Goal: Information Seeking & Learning: Understand process/instructions

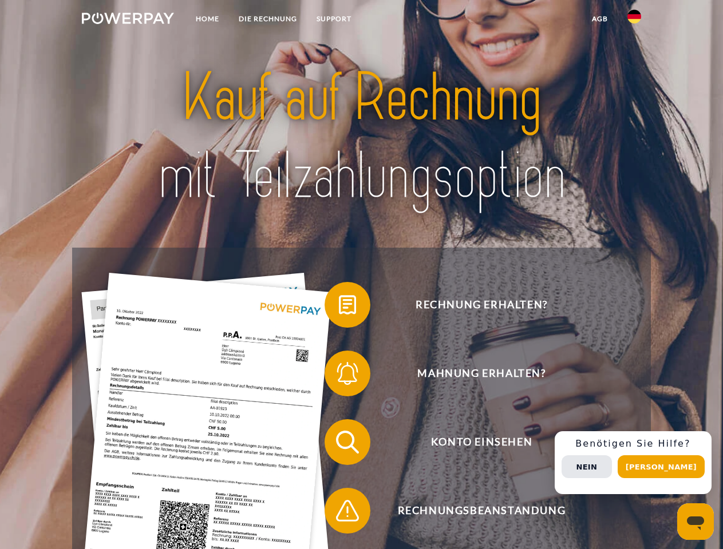
click at [128, 20] on img at bounding box center [128, 18] width 92 height 11
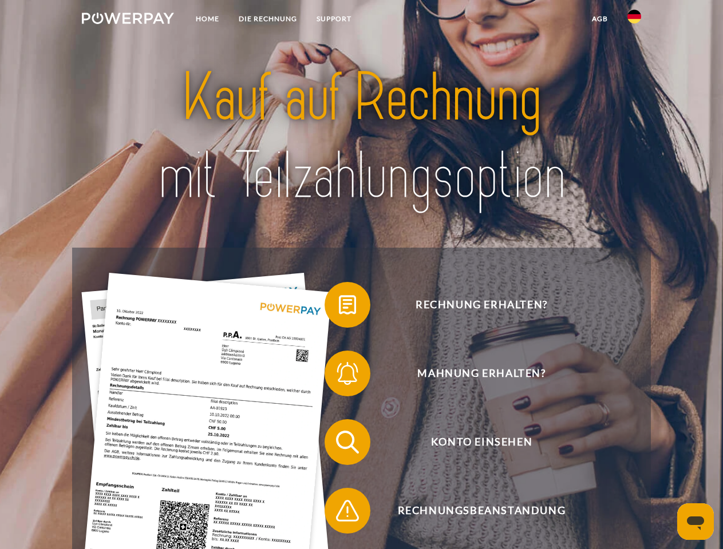
click at [634, 20] on img at bounding box center [634, 17] width 14 height 14
click at [599, 19] on link "agb" at bounding box center [599, 19] width 35 height 21
click at [339, 307] on span at bounding box center [330, 304] width 57 height 57
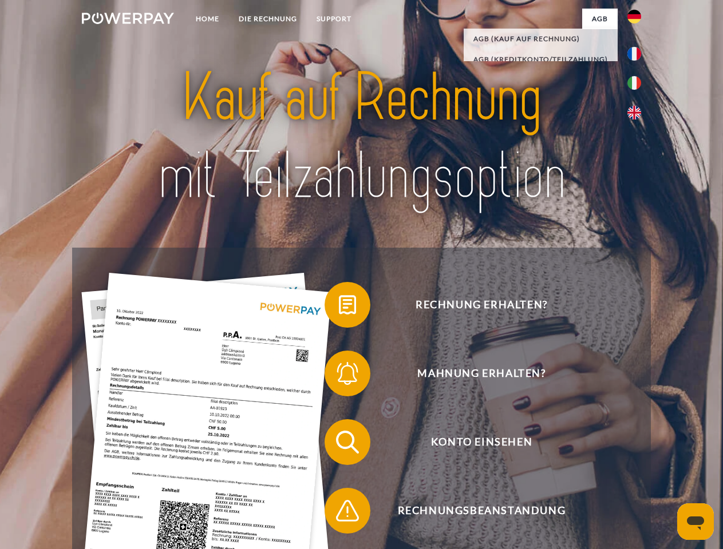
click at [339, 376] on span at bounding box center [330, 373] width 57 height 57
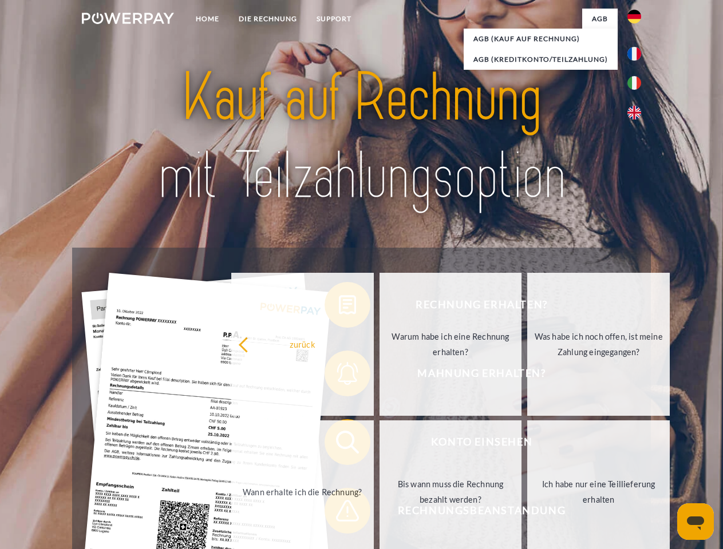
click at [379, 445] on link "Bis wann muss die Rechnung bezahlt werden?" at bounding box center [450, 492] width 142 height 143
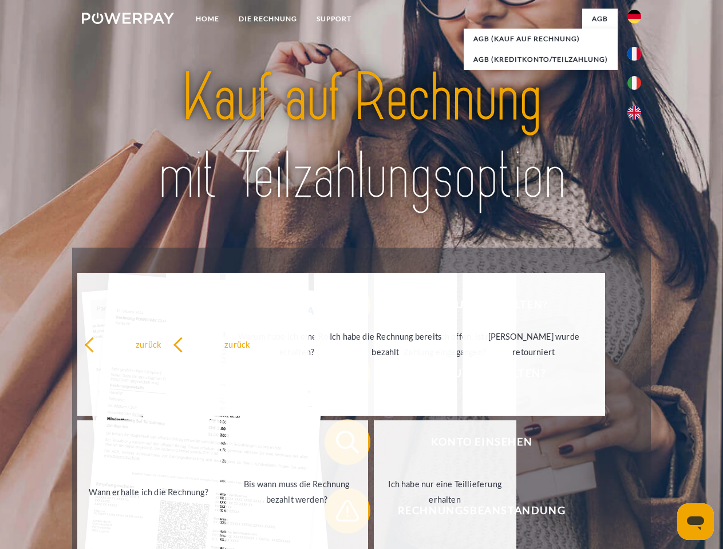
click at [339, 513] on span at bounding box center [330, 510] width 57 height 57
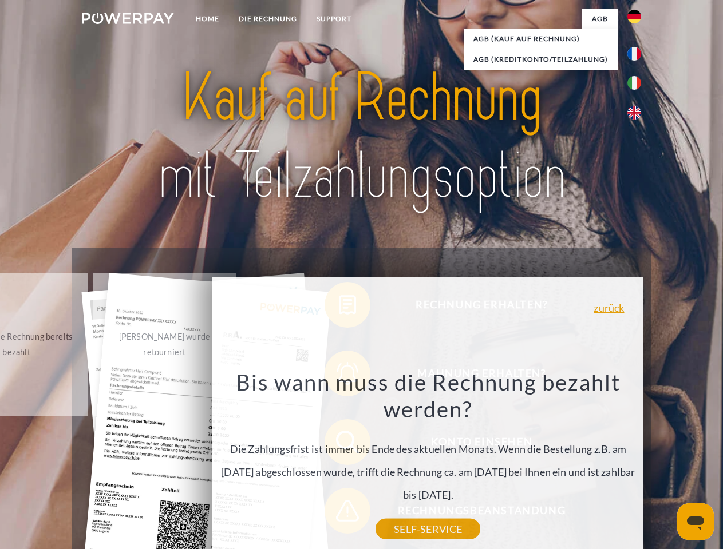
click at [637, 463] on div "Rechnung erhalten? Mahnung erhalten? Konto einsehen" at bounding box center [361, 477] width 578 height 458
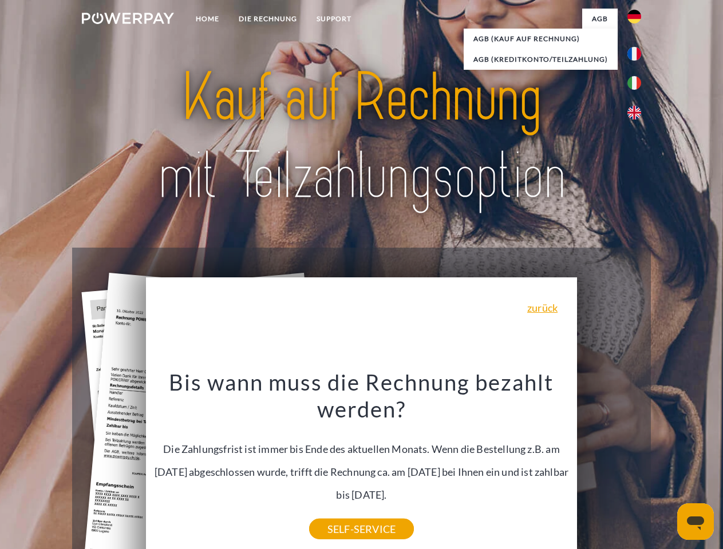
click at [609, 465] on span "Konto einsehen" at bounding box center [481, 442] width 280 height 46
click at [665, 467] on header "Home DIE RECHNUNG SUPPORT" at bounding box center [361, 395] width 723 height 790
